Goal: Find specific page/section: Find specific page/section

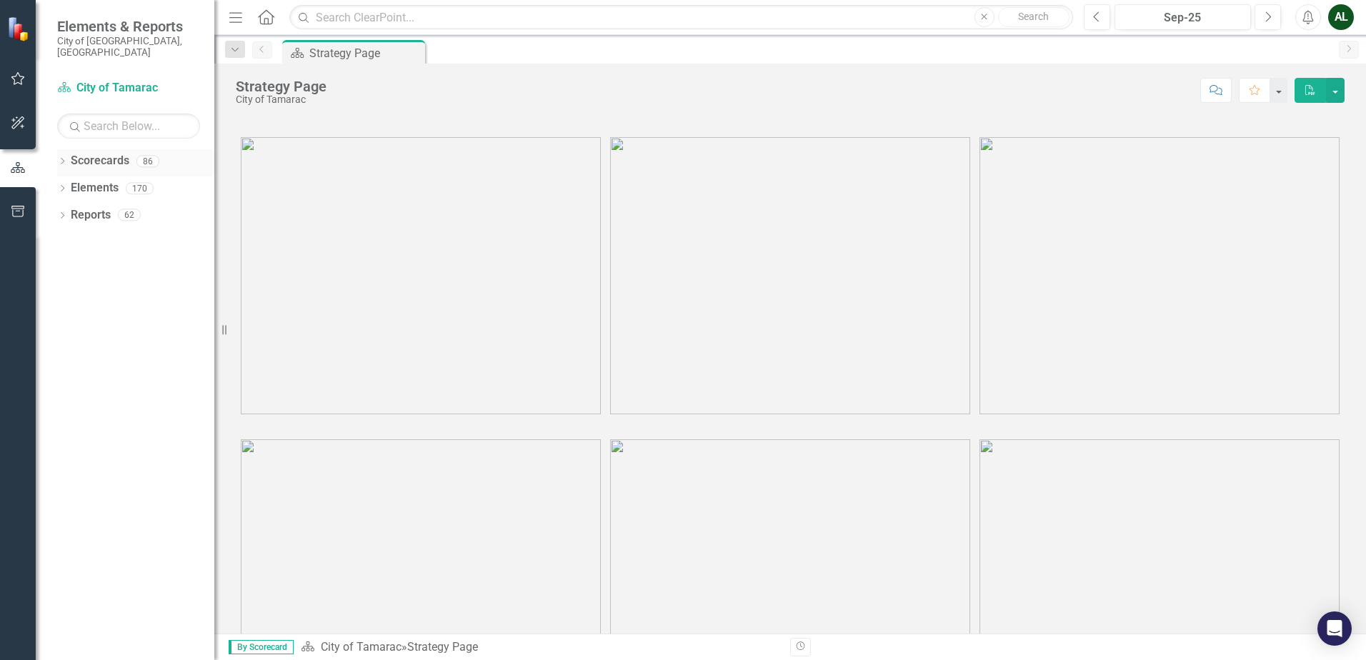
click at [88, 153] on link "Scorecards" at bounding box center [100, 161] width 59 height 16
click at [104, 153] on link "Scorecards" at bounding box center [100, 161] width 59 height 16
click at [106, 80] on link "Scorecard City of Tamarac" at bounding box center [128, 88] width 143 height 16
click at [16, 120] on icon "button" at bounding box center [18, 122] width 15 height 11
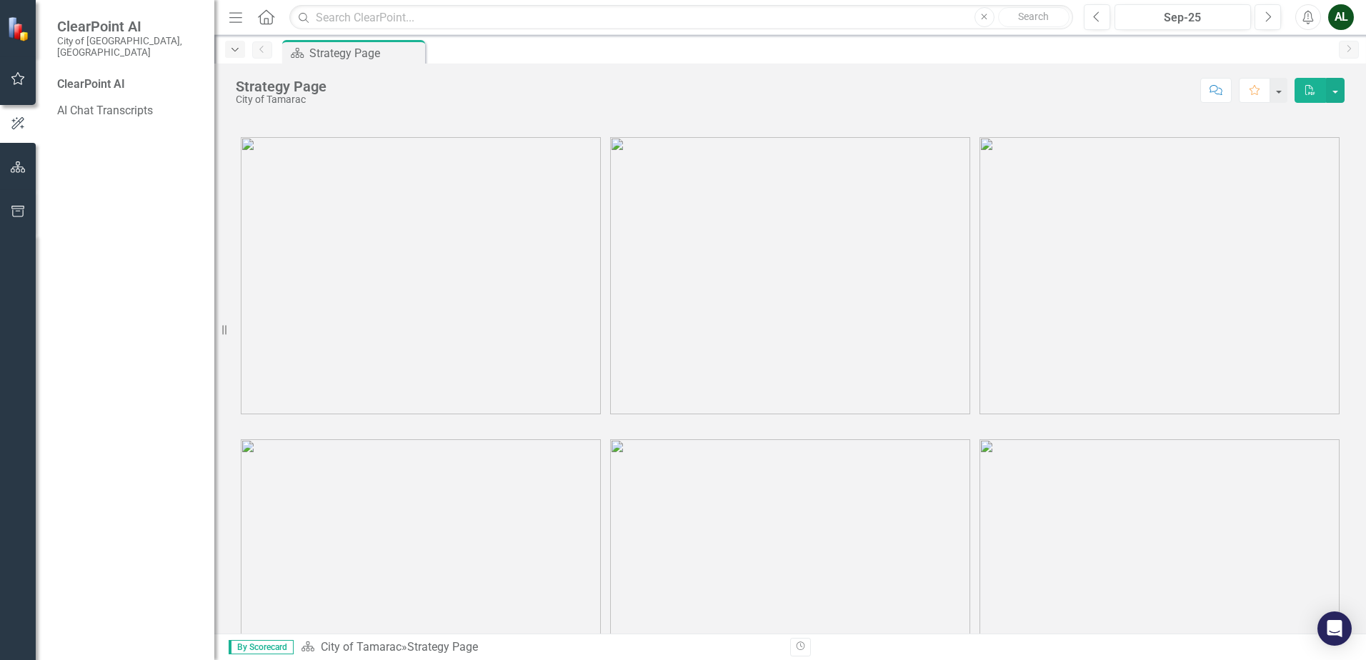
click at [240, 54] on icon "Dropdown" at bounding box center [235, 50] width 13 height 10
click at [240, 52] on icon "Dropdown" at bounding box center [235, 50] width 13 height 10
click at [490, 51] on div "Scorecard Strategy Page Pin" at bounding box center [805, 51] width 1052 height 23
click at [239, 19] on icon "Menu" at bounding box center [235, 16] width 19 height 15
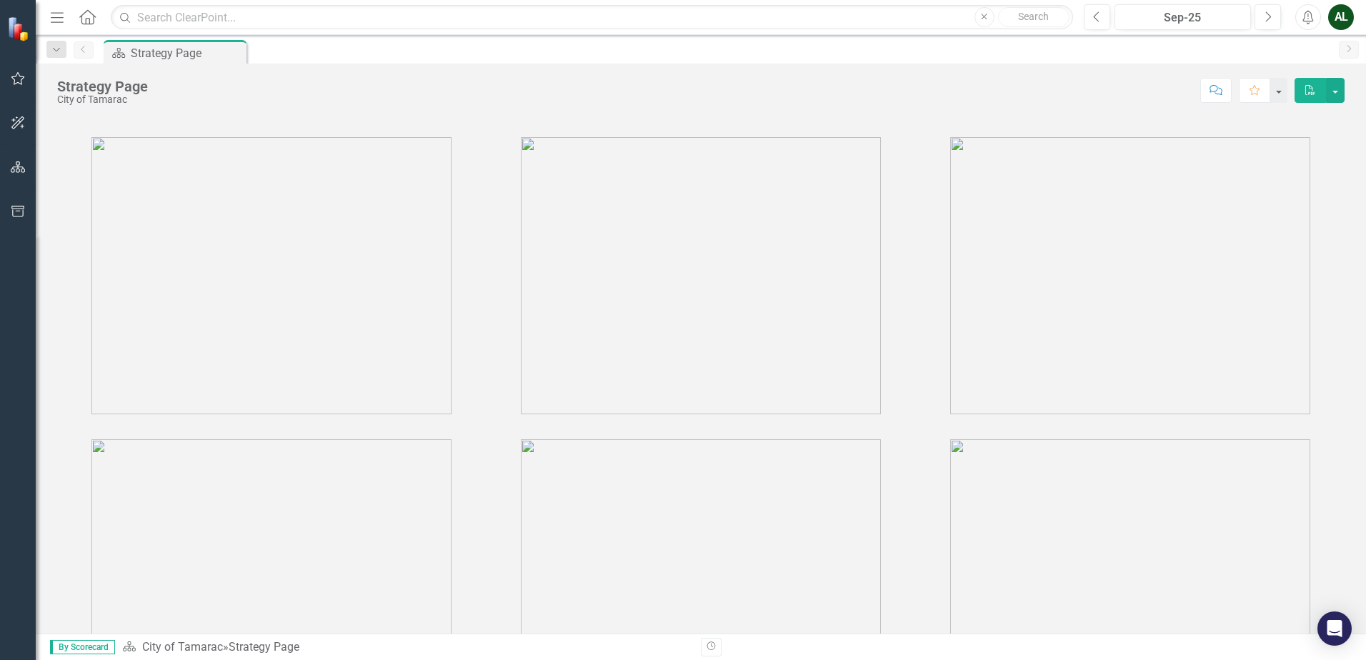
click at [54, 16] on icon "Menu" at bounding box center [57, 16] width 19 height 15
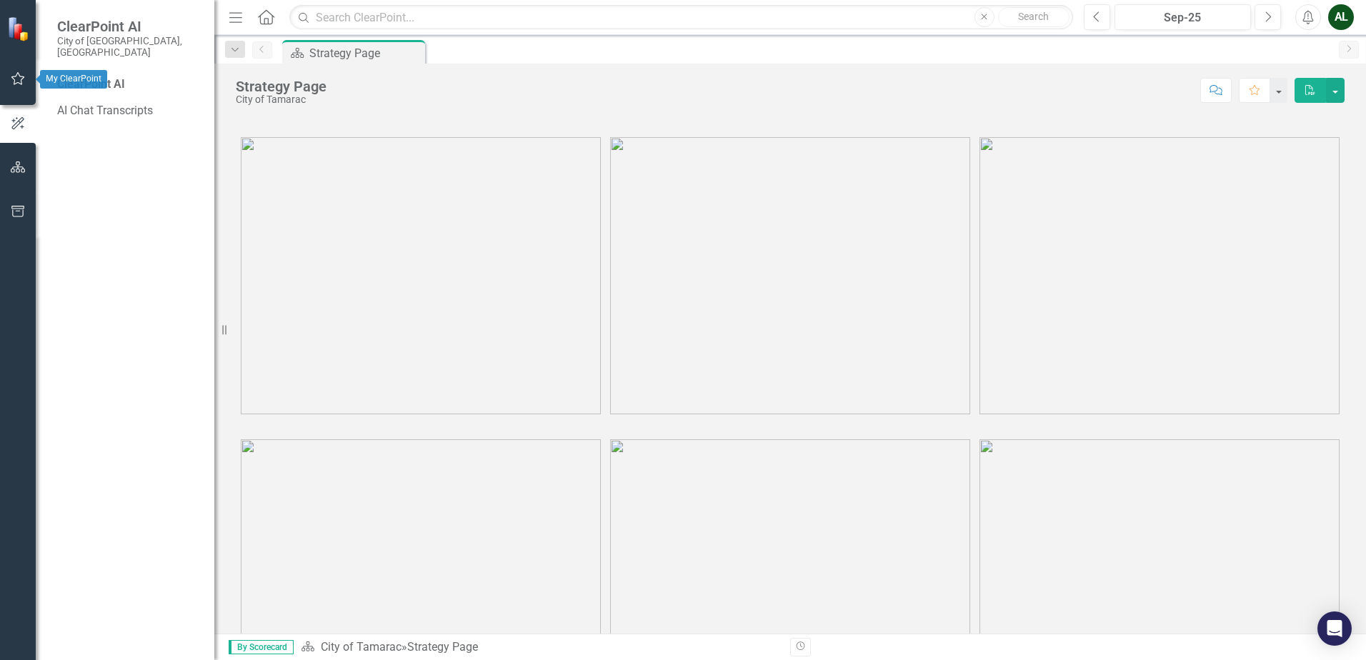
click at [16, 78] on icon "button" at bounding box center [18, 78] width 15 height 11
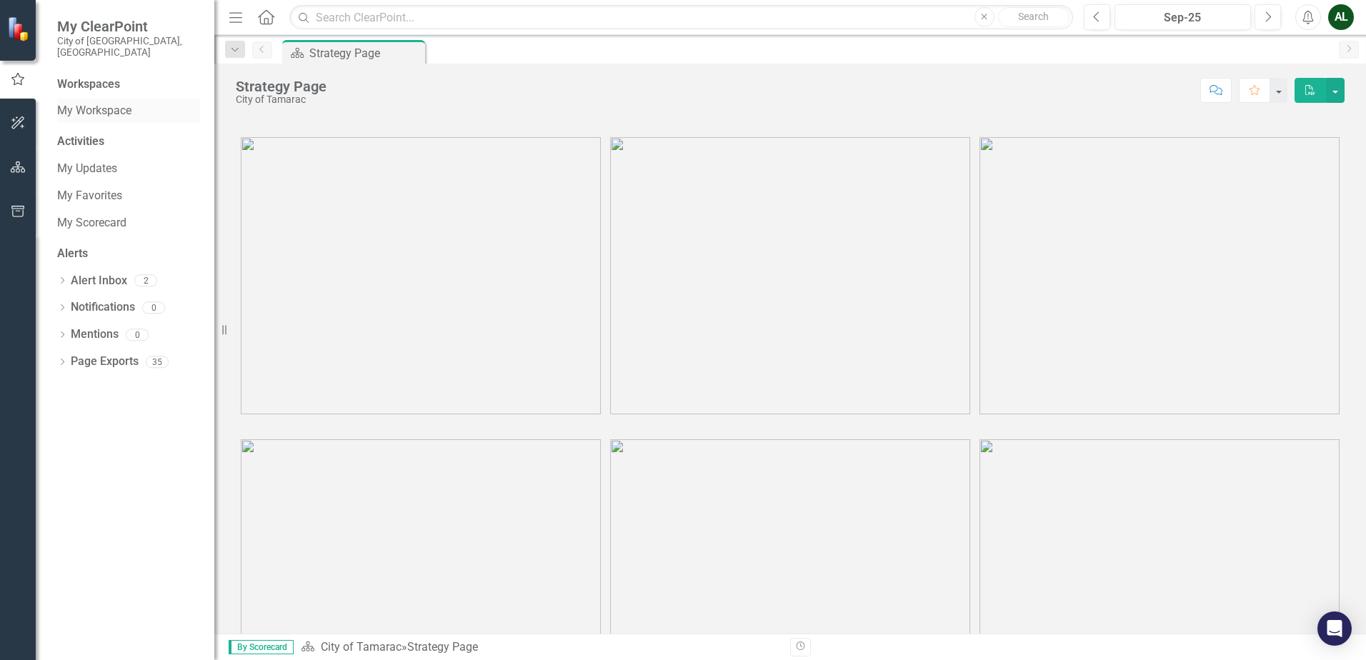
click at [104, 103] on link "My Workspace" at bounding box center [128, 111] width 143 height 16
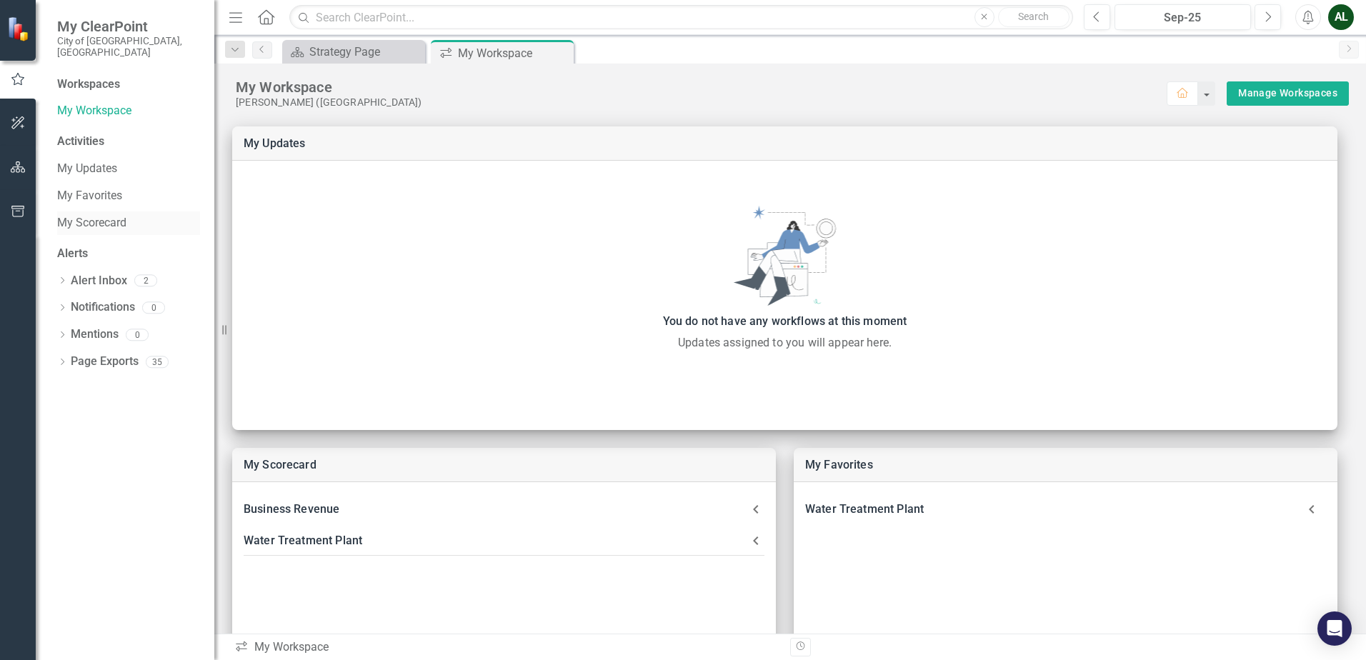
click at [99, 215] on link "My Scorecard" at bounding box center [128, 223] width 143 height 16
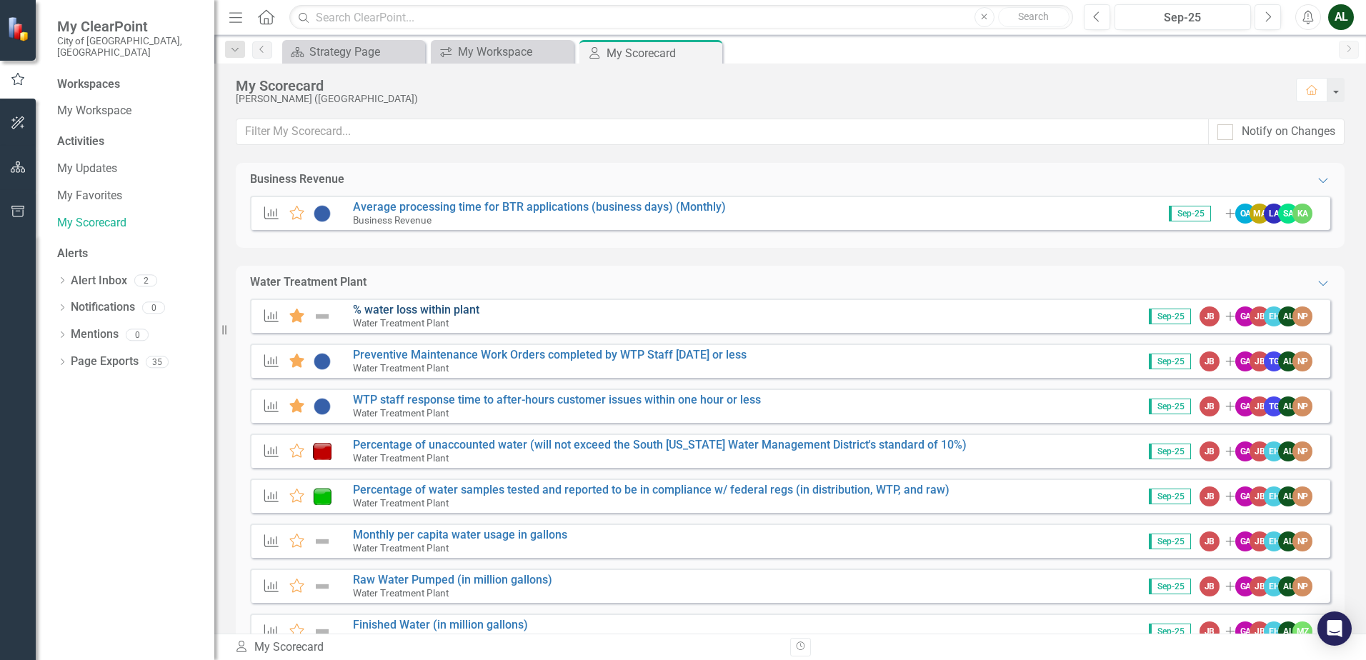
click at [448, 309] on link "% water loss within plant" at bounding box center [416, 310] width 126 height 14
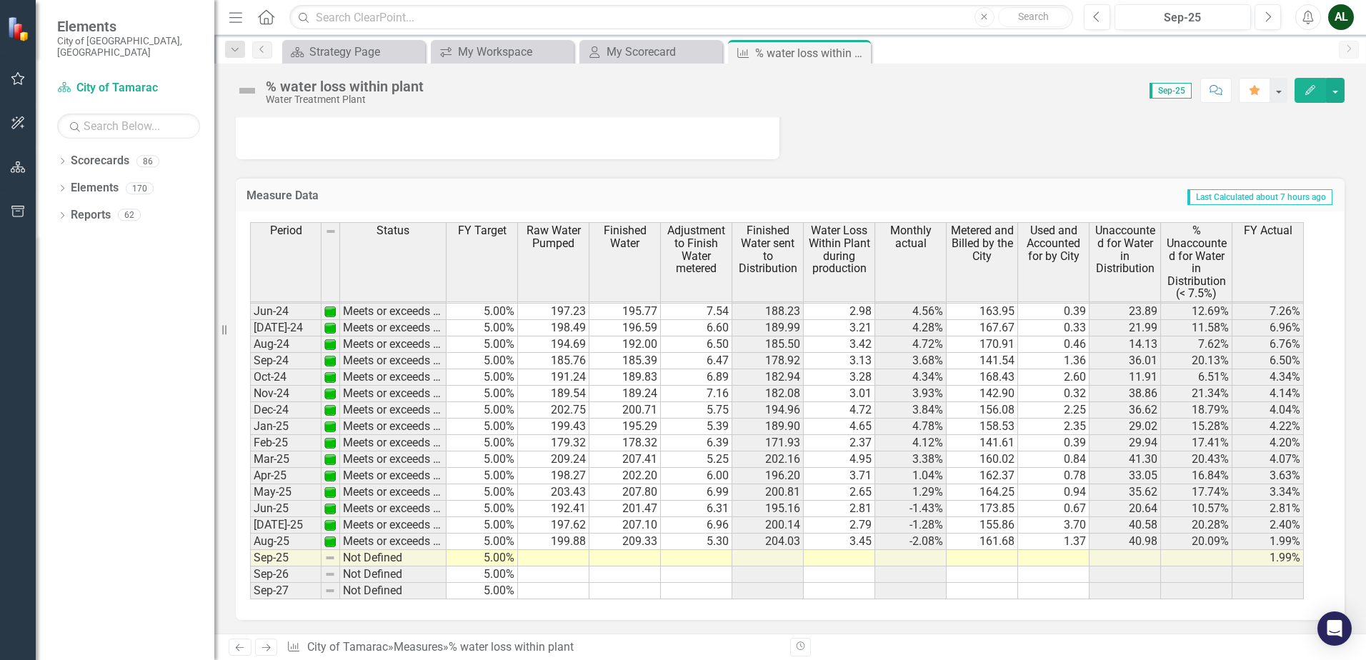
scroll to position [1666, 0]
